Goal: Information Seeking & Learning: Learn about a topic

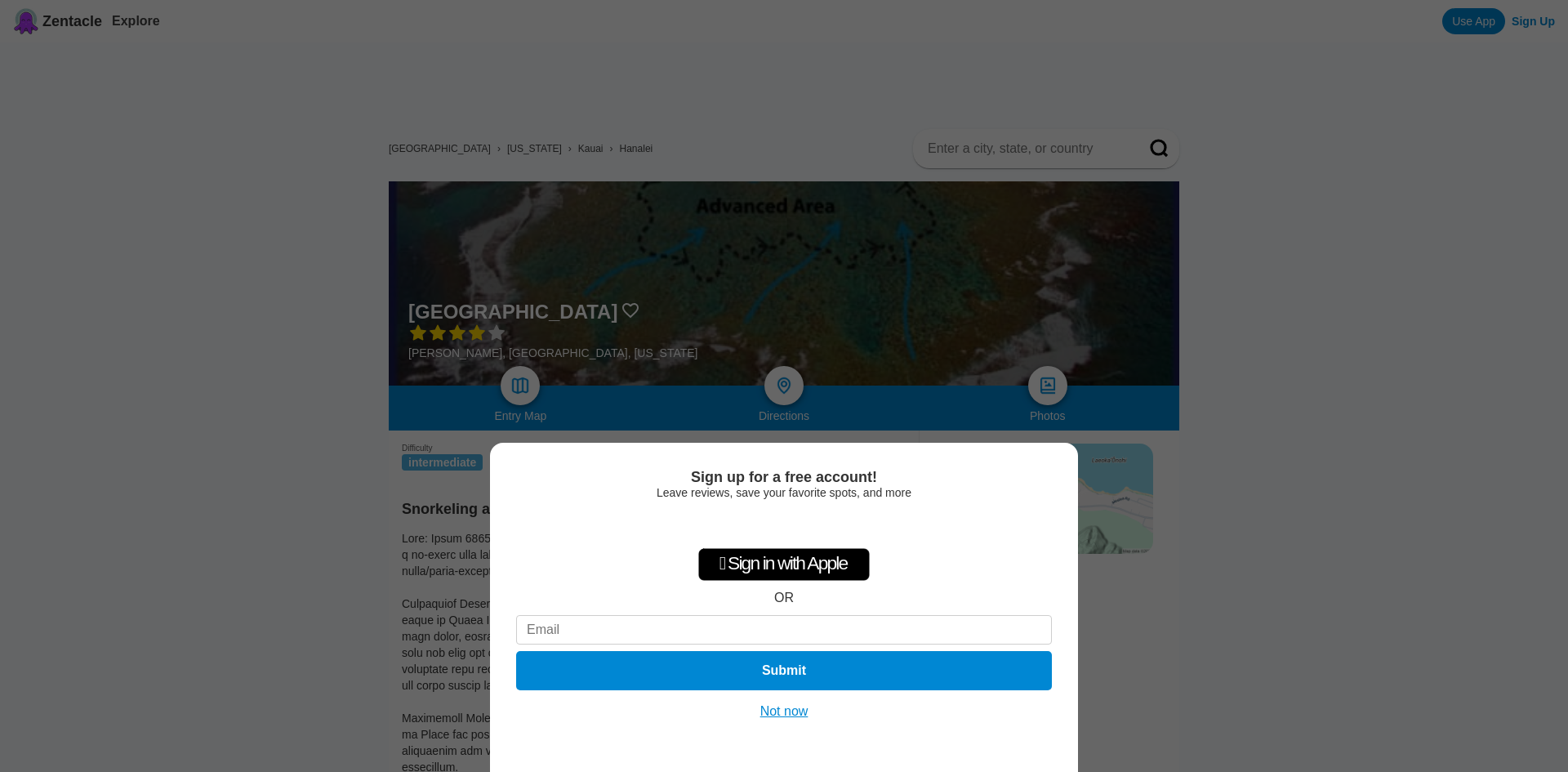
click at [1544, 757] on div "Sign up for a free account! Leave reviews, save your favorite spots, and more …" at bounding box center [784, 386] width 1568 height 772
click at [1319, 607] on div "Sign up for a free account! Leave reviews, save your favorite spots, and more …" at bounding box center [784, 386] width 1568 height 772
click at [784, 711] on button "Not now" at bounding box center [784, 712] width 58 height 16
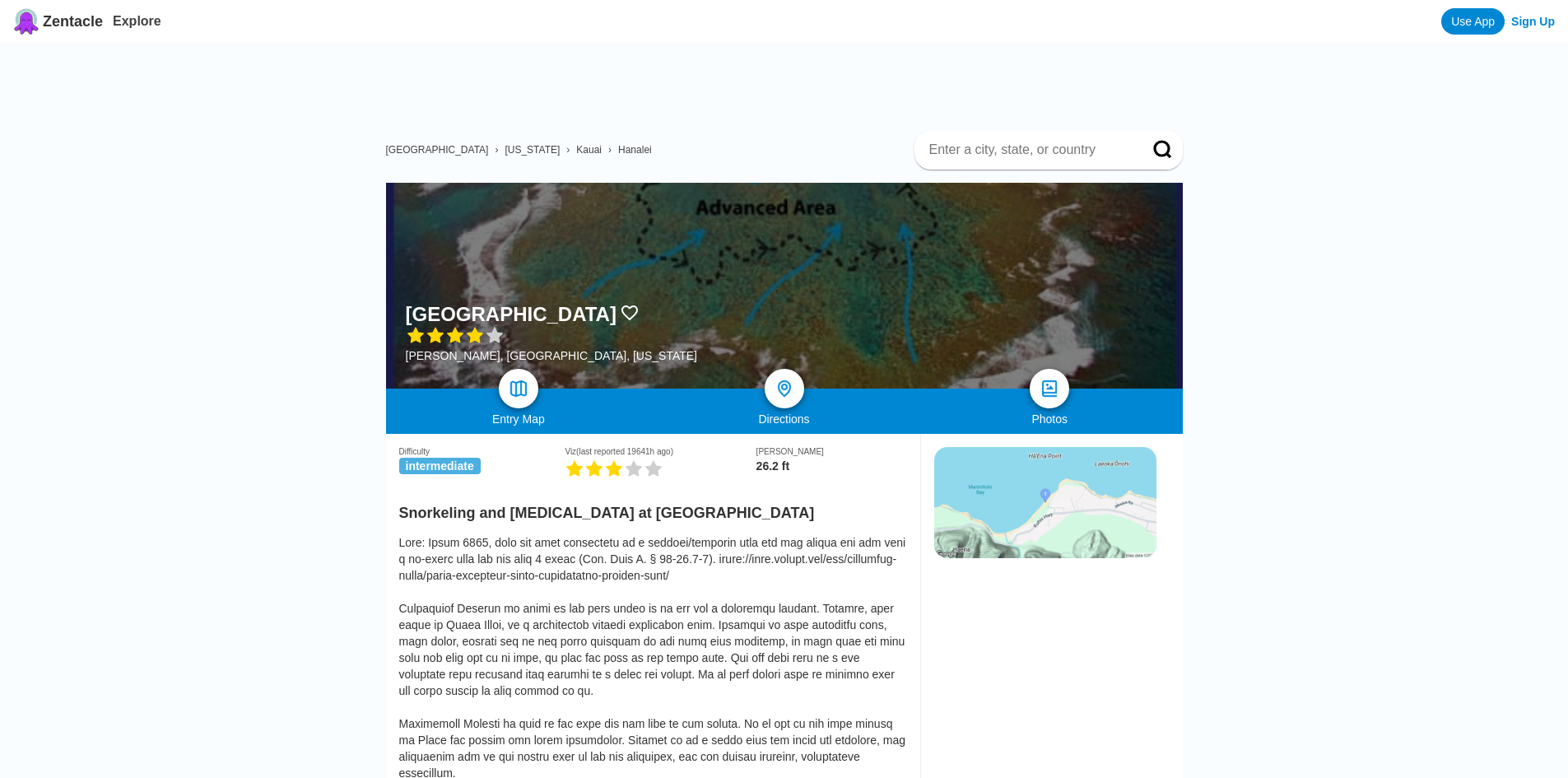
click at [1041, 506] on img at bounding box center [1045, 502] width 222 height 111
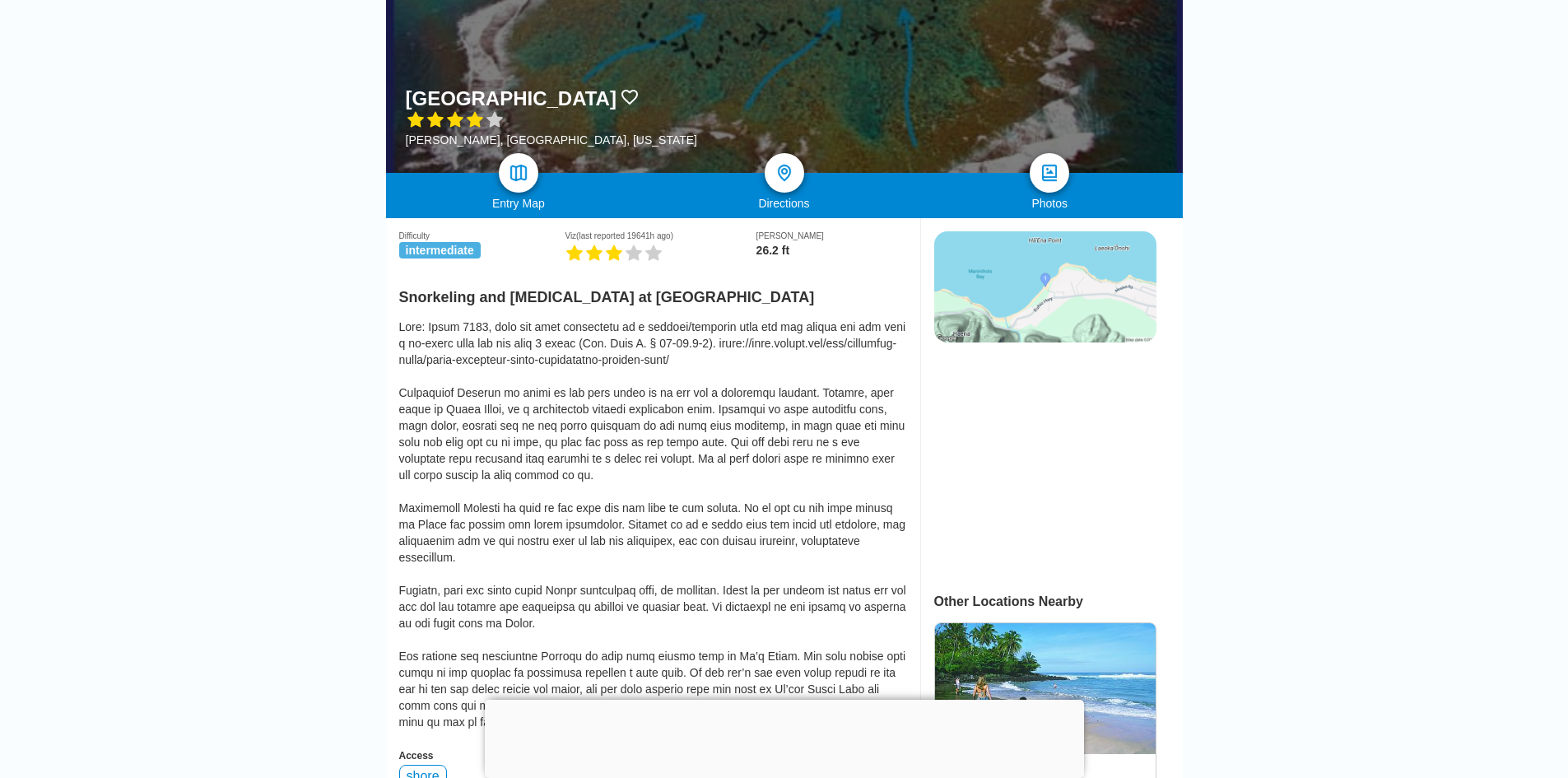
scroll to position [224, 0]
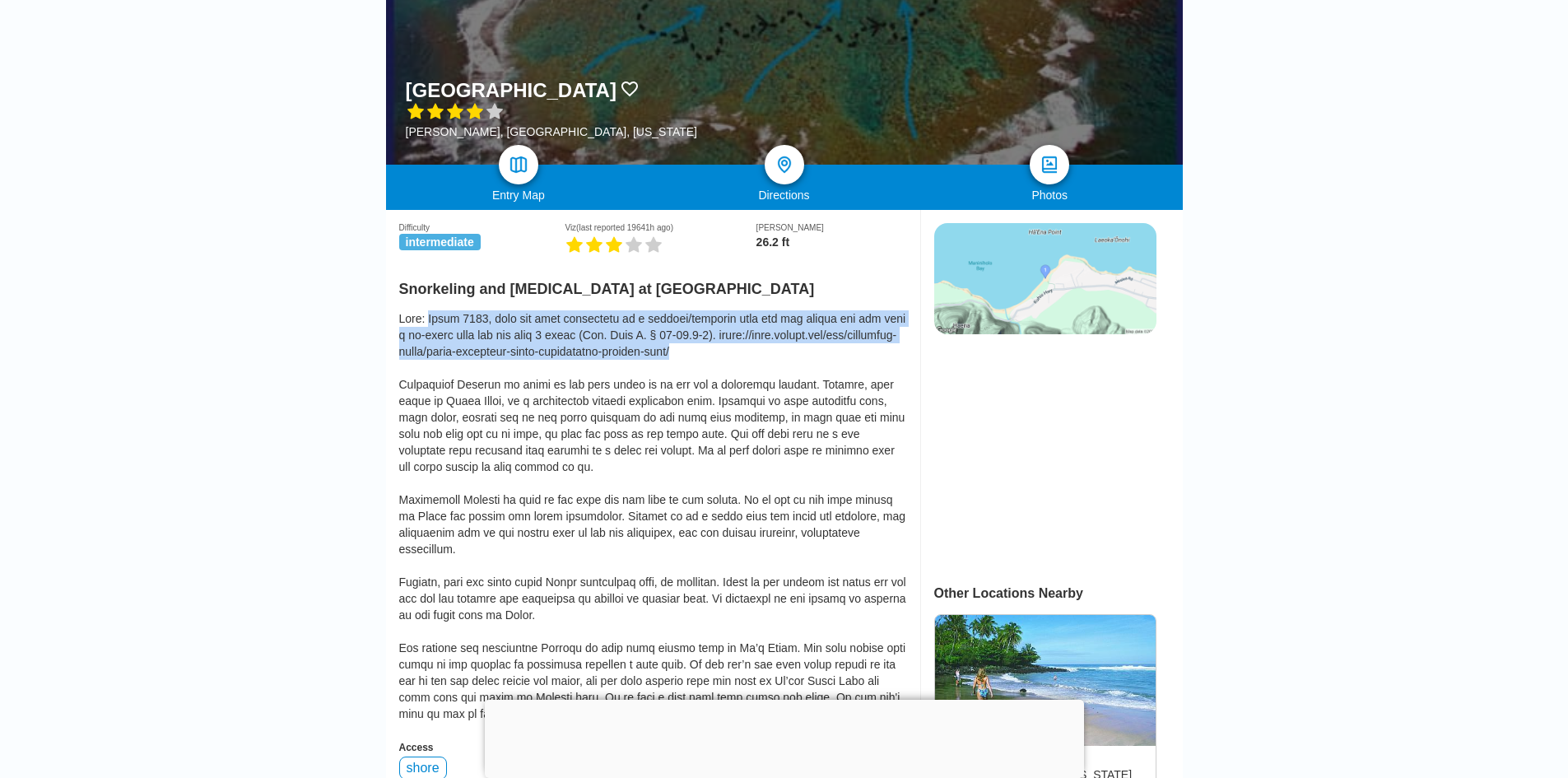
drag, startPoint x: 699, startPoint y: 357, endPoint x: 428, endPoint y: 319, distance: 273.7
click at [428, 319] on div at bounding box center [653, 516] width 508 height 411
copy div "Since [DATE], this has been designated as a nursery/recovery area for the fishe…"
